Goal: Obtain resource: Obtain resource

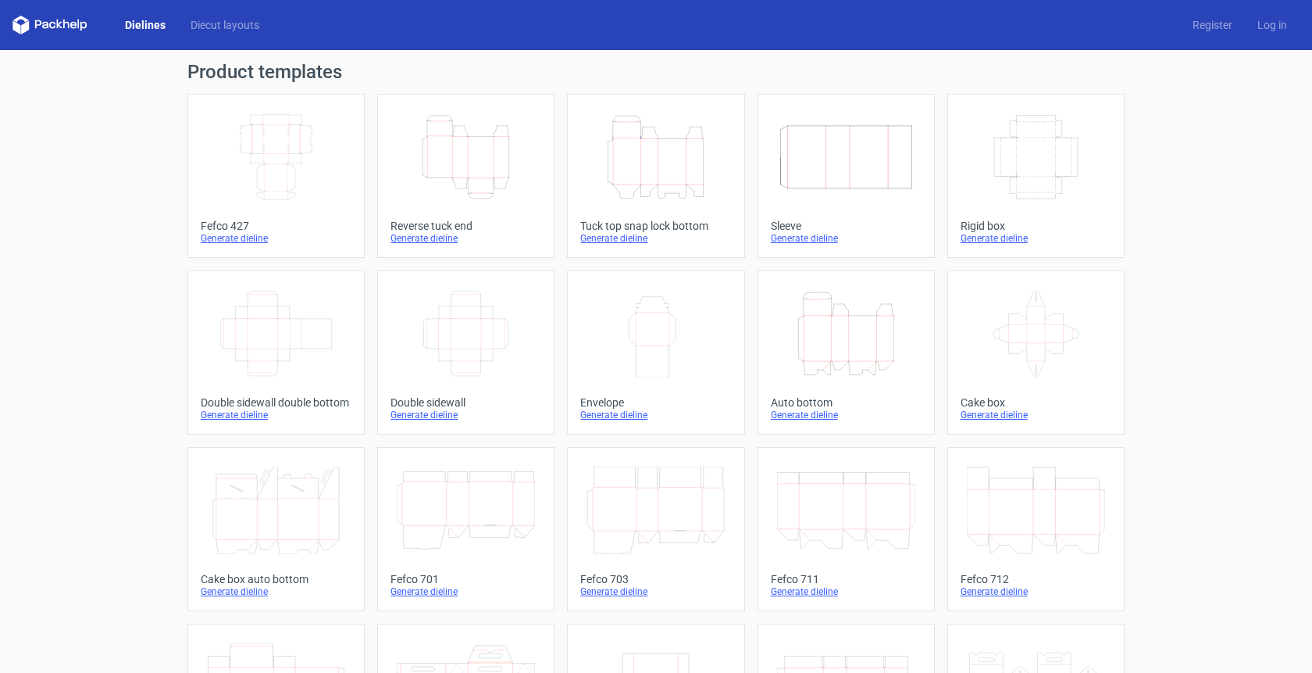
click at [149, 28] on link "Dielines" at bounding box center [145, 25] width 66 height 16
click at [217, 29] on link "Diecut layouts" at bounding box center [225, 25] width 94 height 16
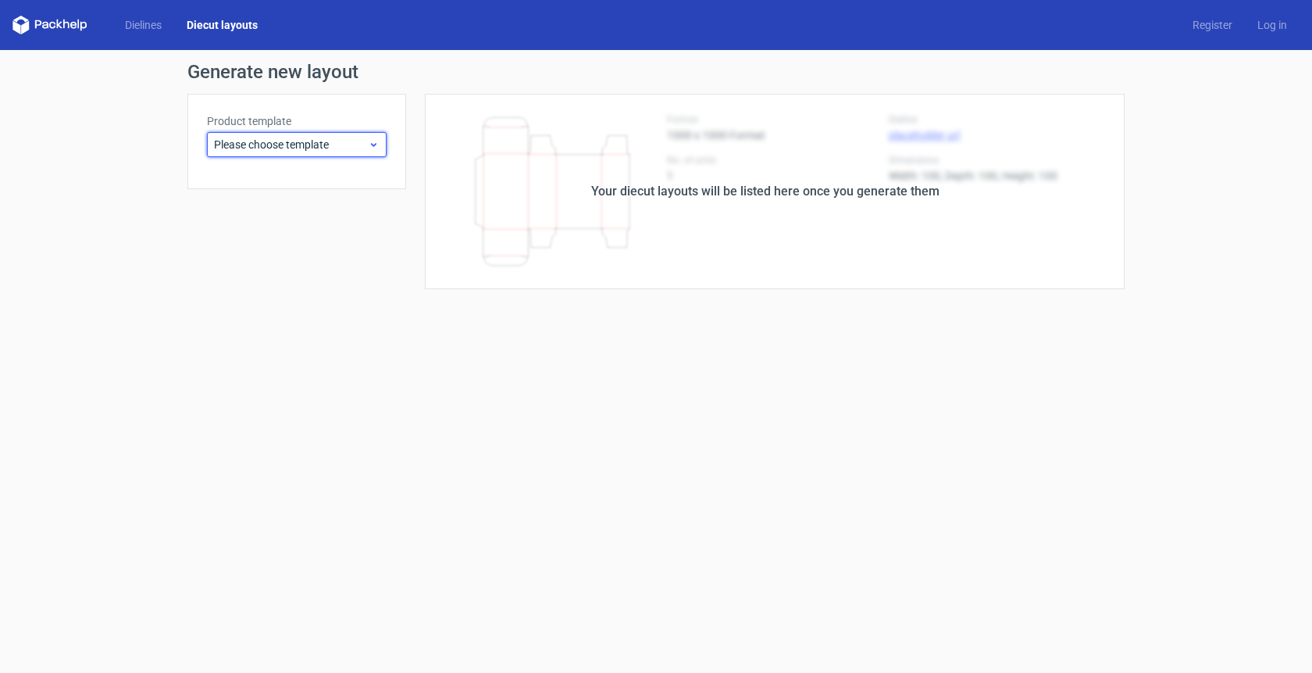
click at [372, 146] on icon at bounding box center [374, 144] width 12 height 12
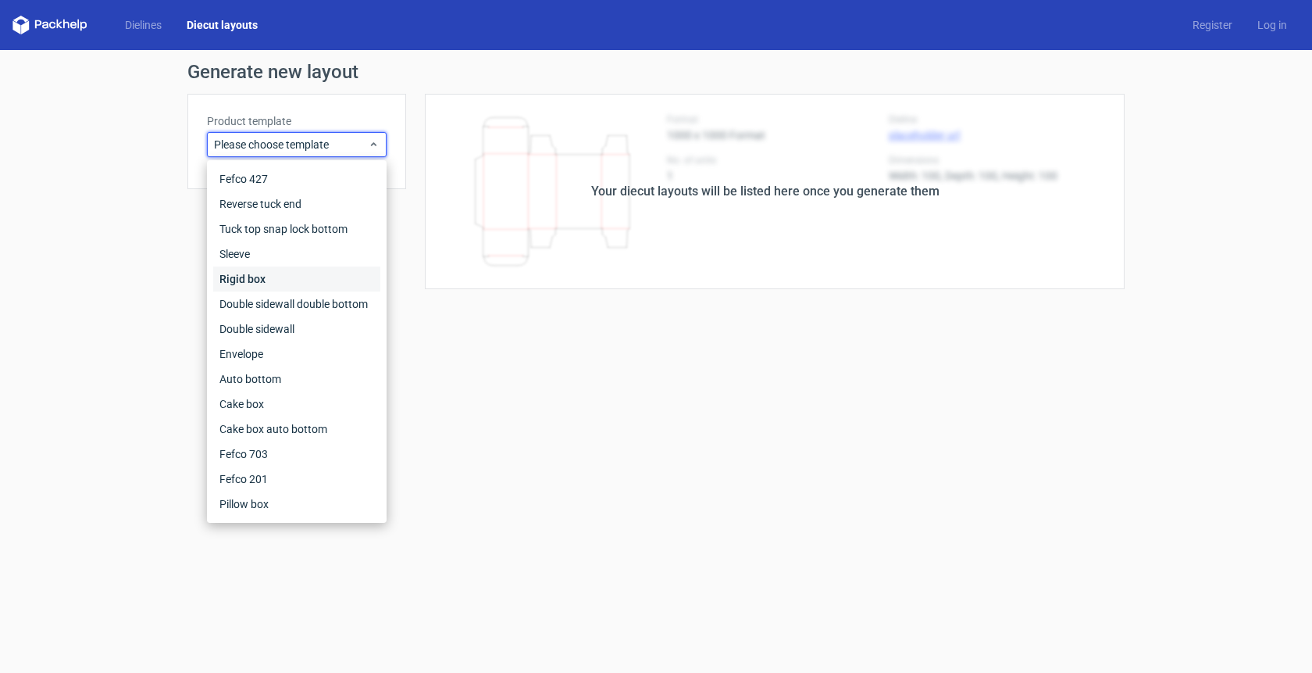
click at [348, 276] on div "Rigid box" at bounding box center [296, 278] width 167 height 25
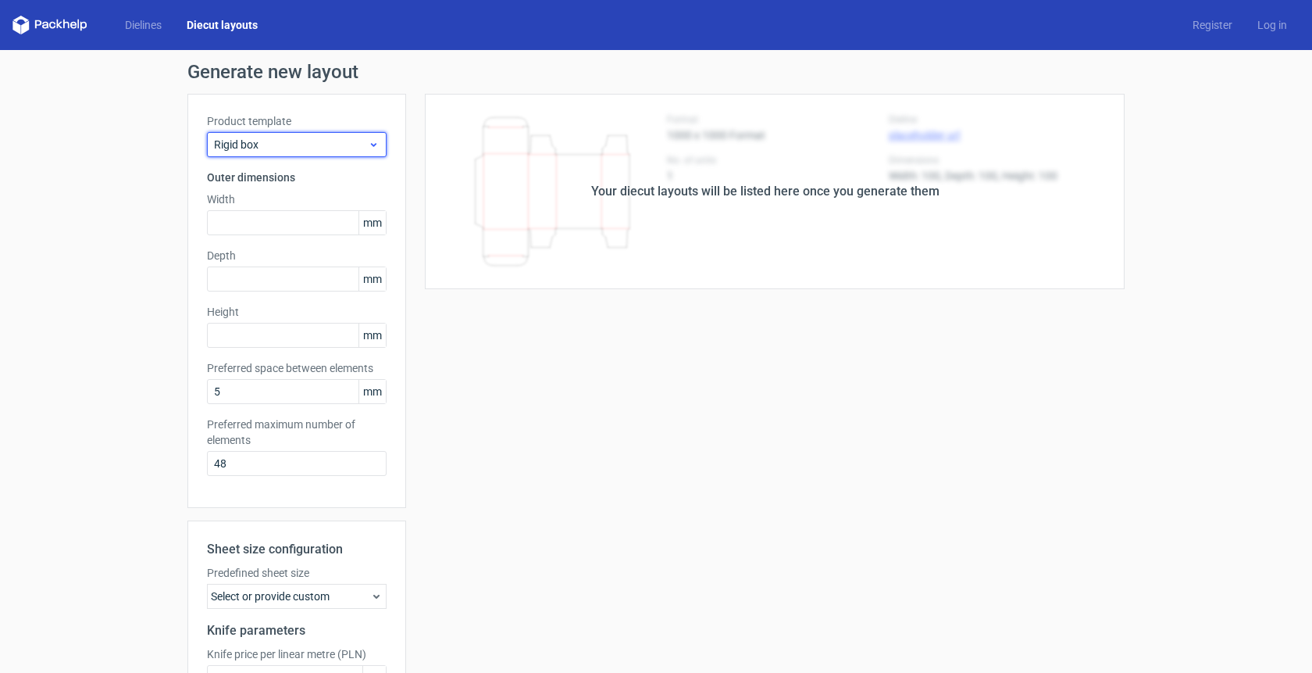
click at [368, 145] on icon at bounding box center [374, 144] width 12 height 12
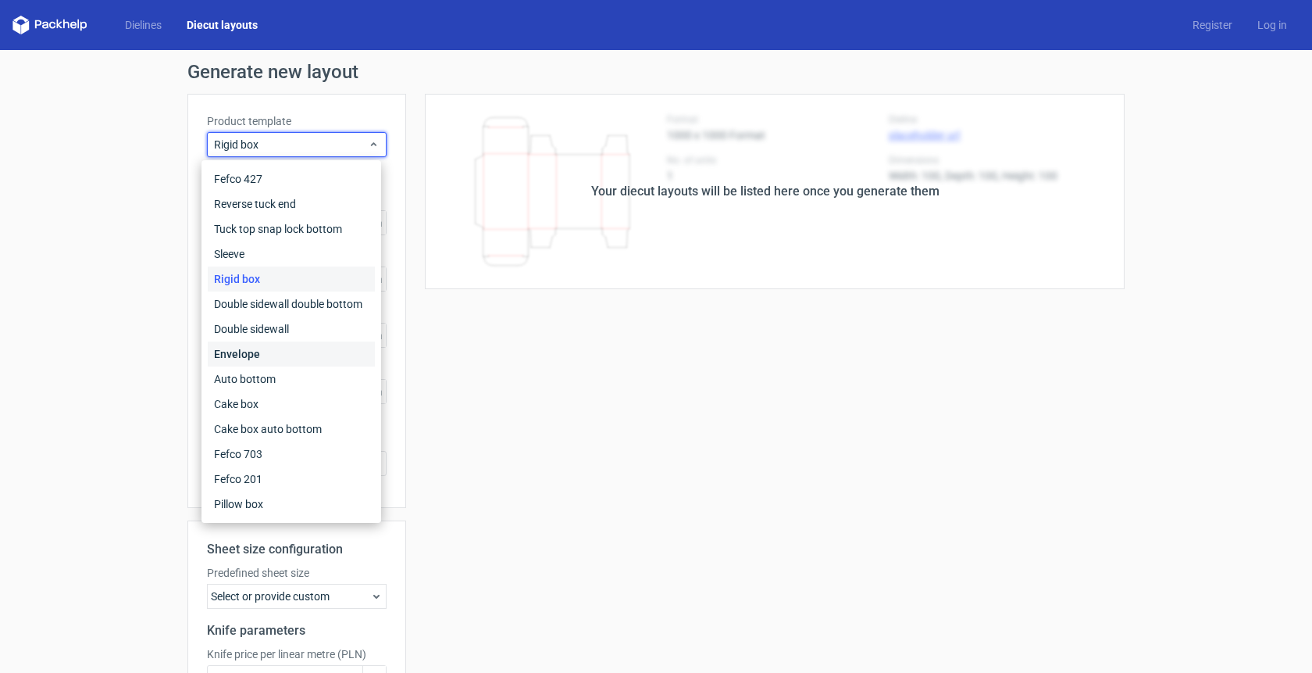
click at [327, 359] on div "Envelope" at bounding box center [291, 353] width 167 height 25
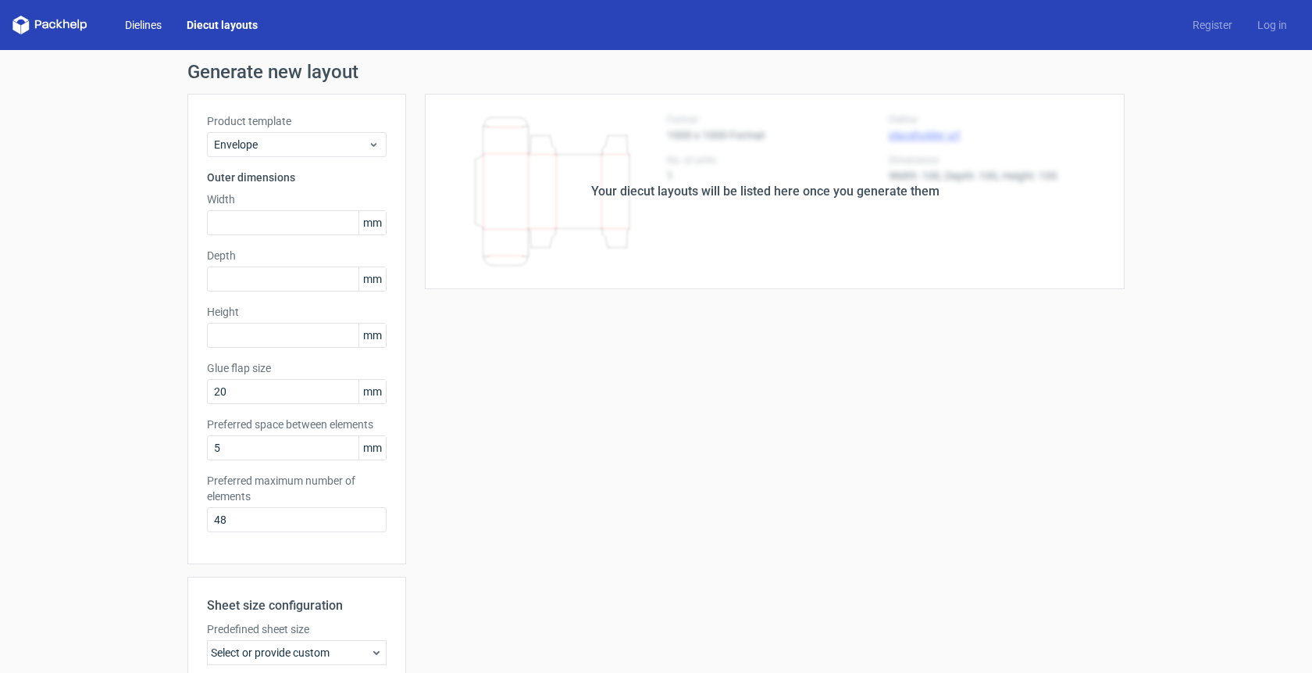
click at [133, 26] on link "Dielines" at bounding box center [143, 25] width 62 height 16
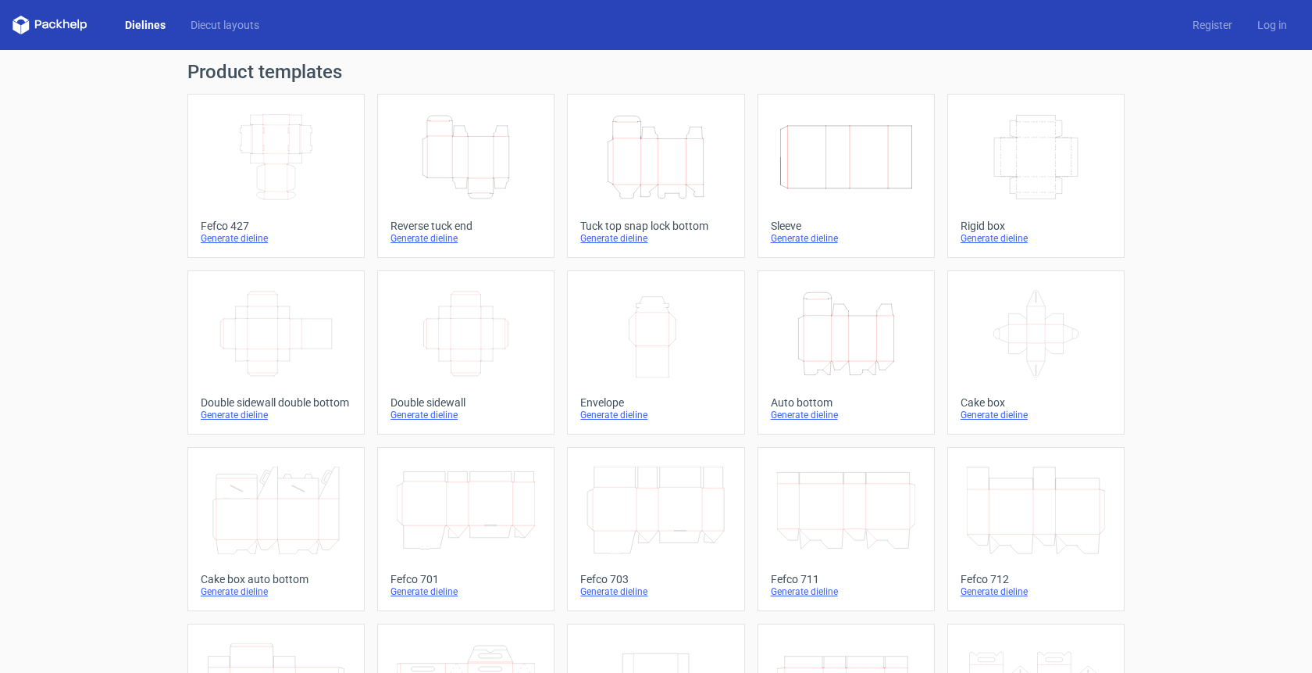
click at [70, 28] on icon at bounding box center [49, 25] width 75 height 19
click at [54, 30] on icon at bounding box center [49, 25] width 75 height 19
click at [20, 25] on polygon at bounding box center [16, 26] width 8 height 13
click at [140, 25] on link "Dielines" at bounding box center [145, 25] width 66 height 16
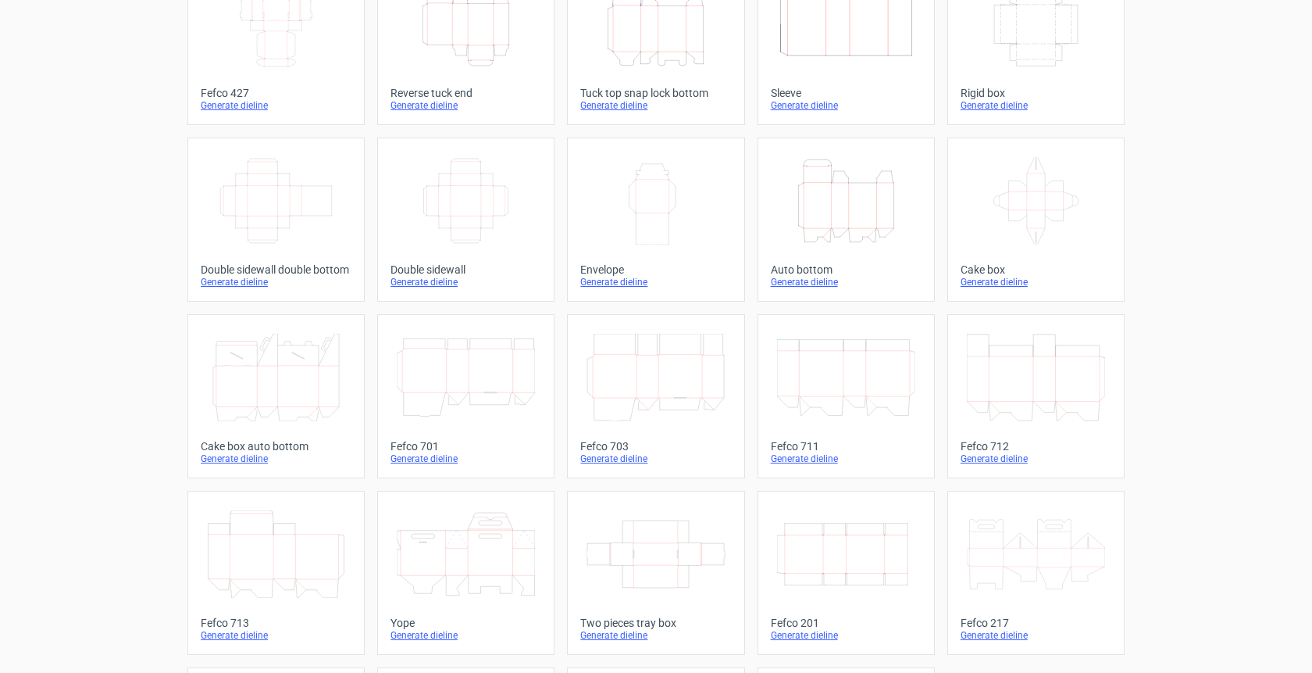
scroll to position [304, 0]
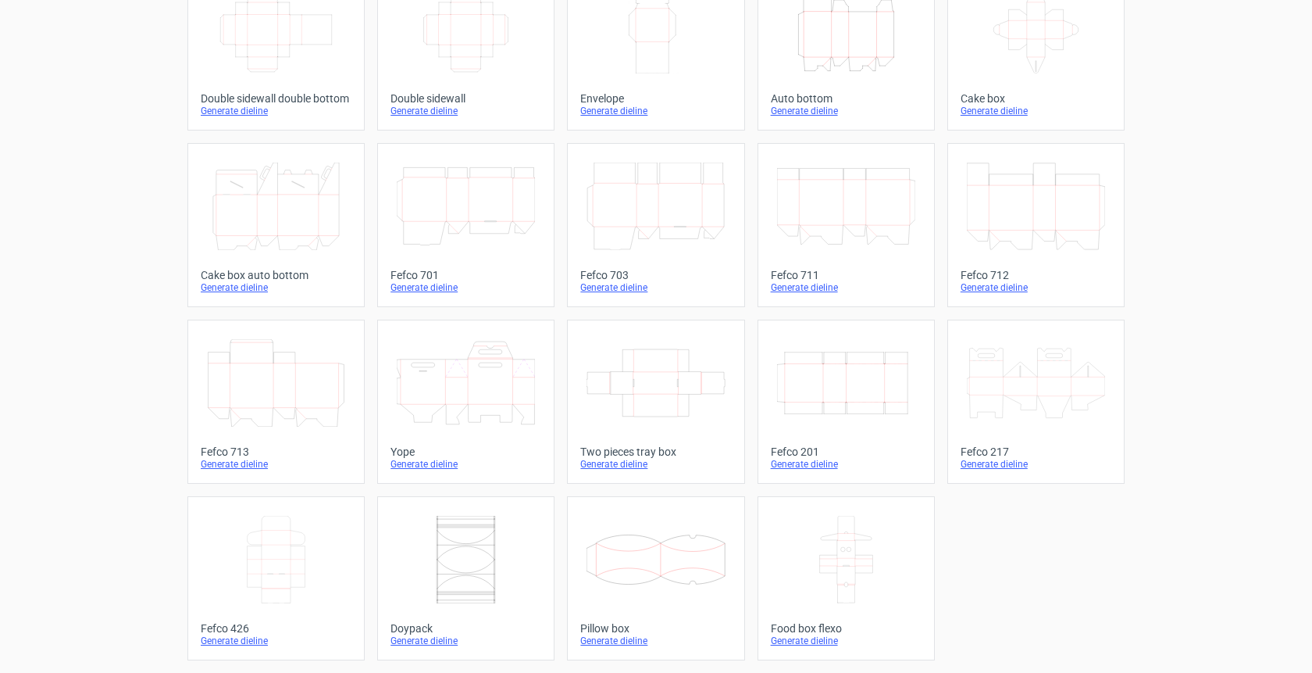
click at [854, 367] on icon "Width Depth Height" at bounding box center [846, 382] width 138 height 87
